Goal: Information Seeking & Learning: Learn about a topic

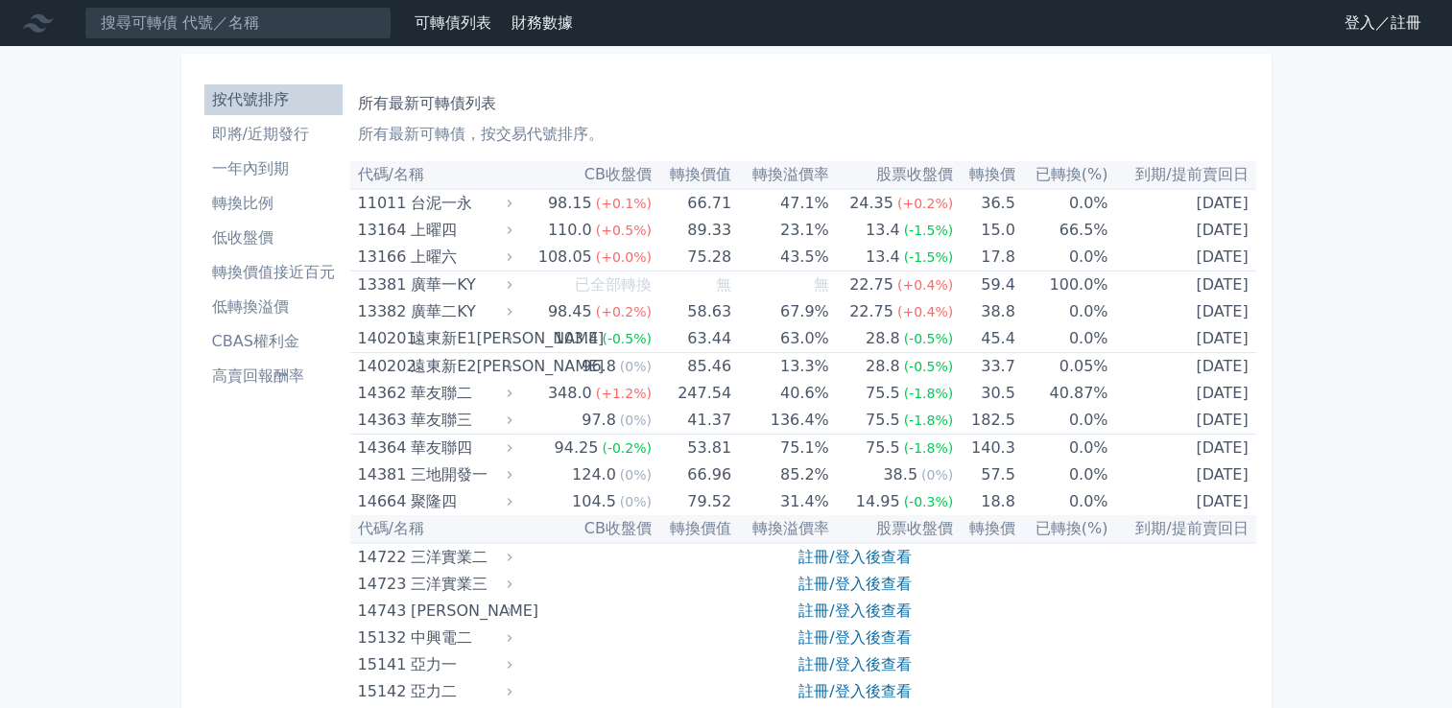
click at [257, 131] on li "即將/近期發行" at bounding box center [273, 134] width 138 height 23
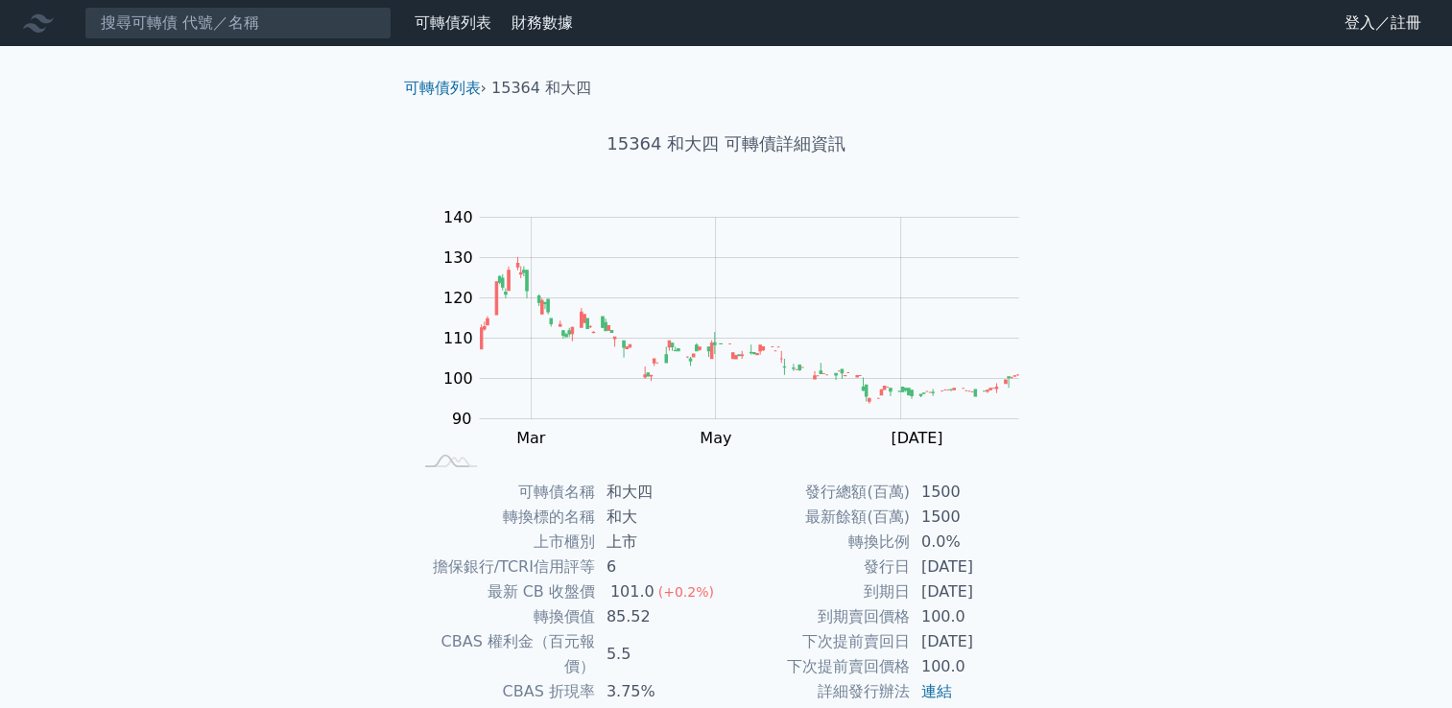
click at [467, 26] on link "可轉債列表" at bounding box center [453, 22] width 77 height 18
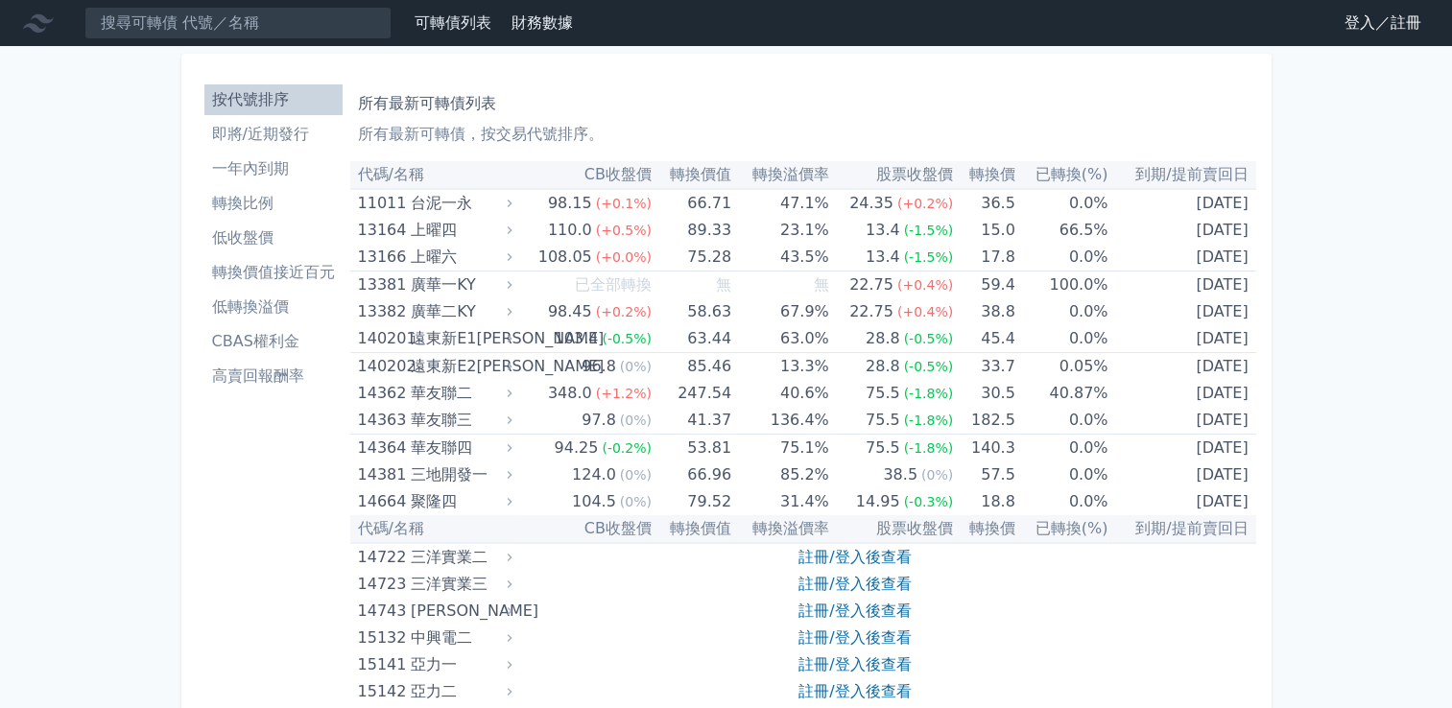
click at [278, 135] on li "即將/近期發行" at bounding box center [273, 134] width 138 height 23
click at [277, 179] on li "一年內到期" at bounding box center [273, 168] width 138 height 23
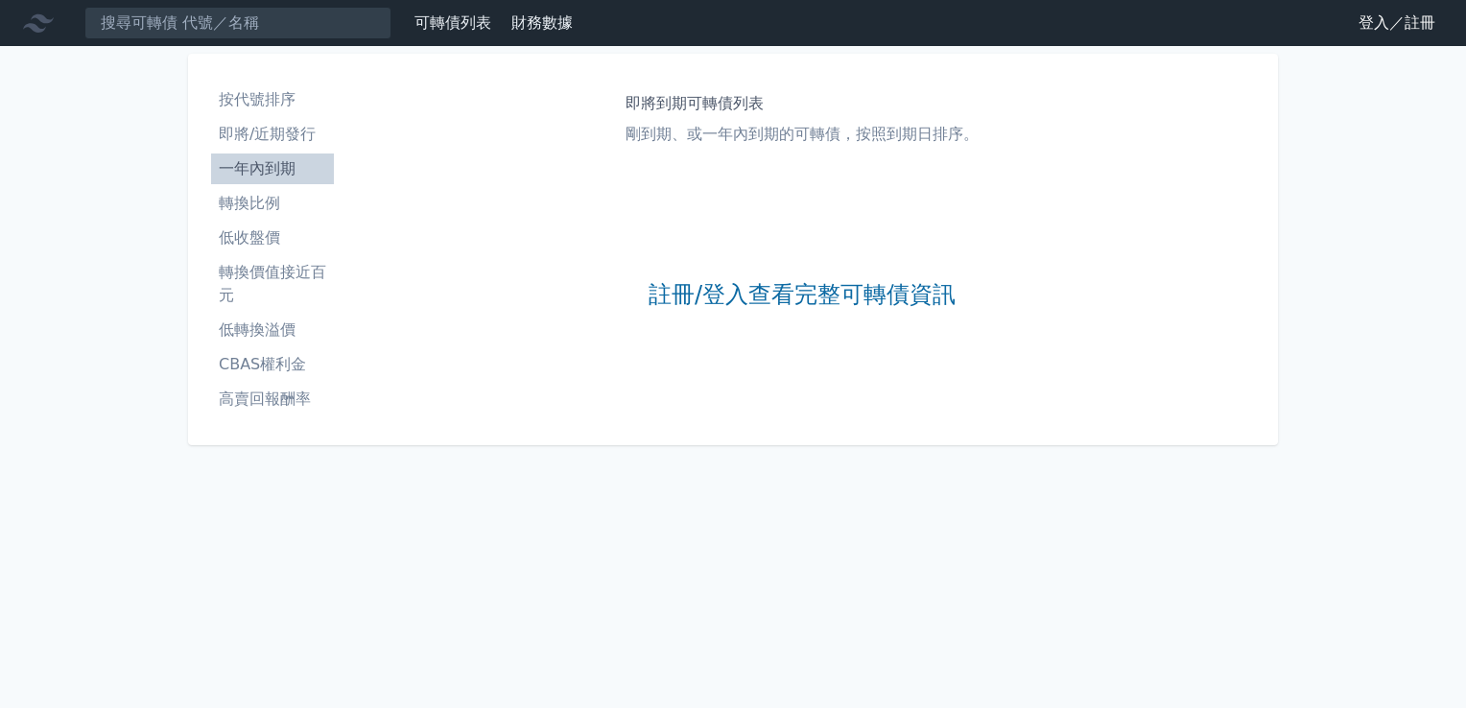
click at [271, 200] on li "轉換比例" at bounding box center [272, 203] width 123 height 23
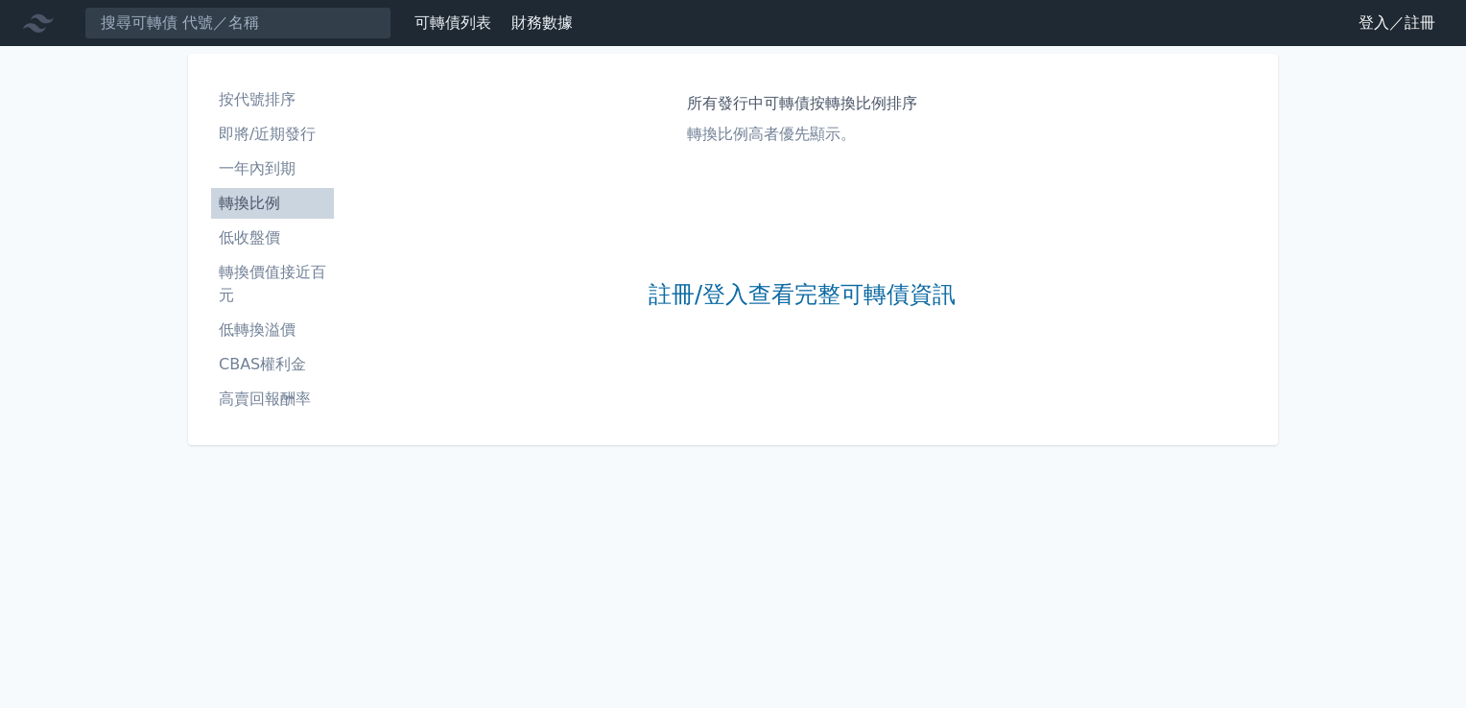
click at [269, 235] on li "低收盤價" at bounding box center [272, 237] width 123 height 23
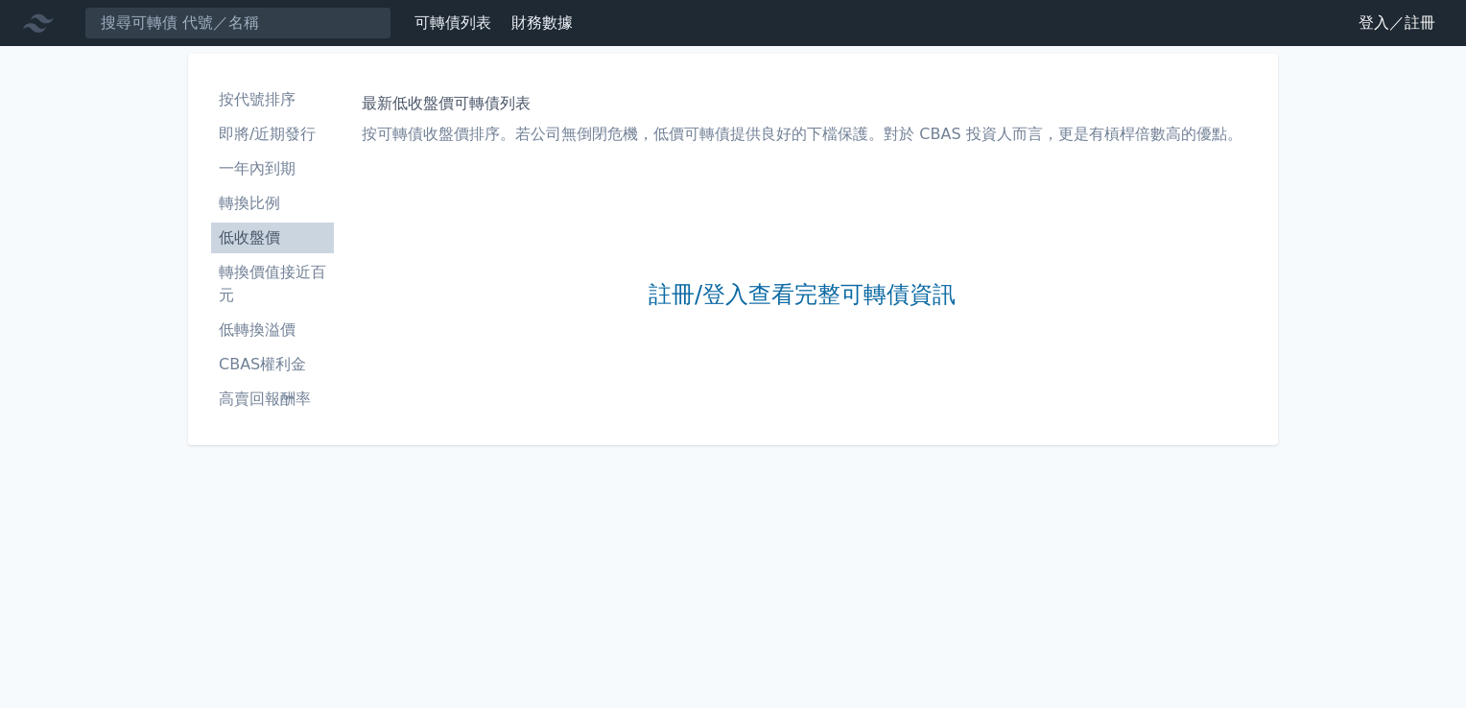
click at [270, 273] on li "轉換價值接近百元" at bounding box center [272, 284] width 123 height 46
